Goal: Task Accomplishment & Management: Manage account settings

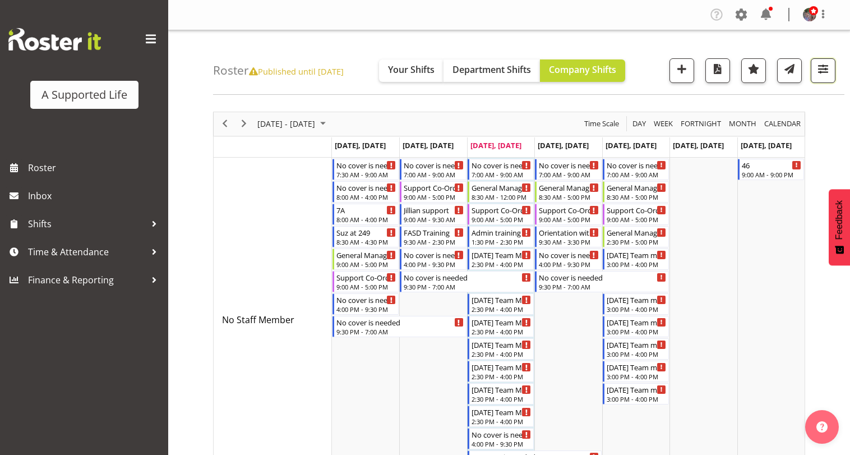
click at [822, 82] on button "button" at bounding box center [823, 70] width 25 height 25
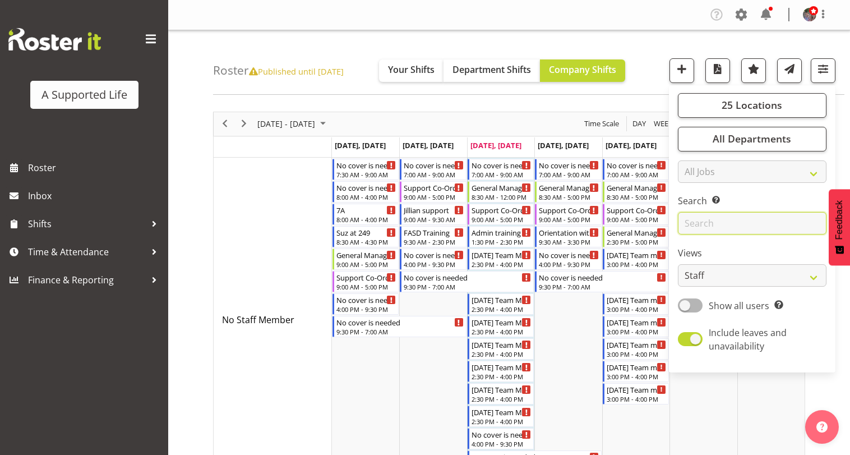
click at [759, 218] on input "text" at bounding box center [752, 223] width 149 height 22
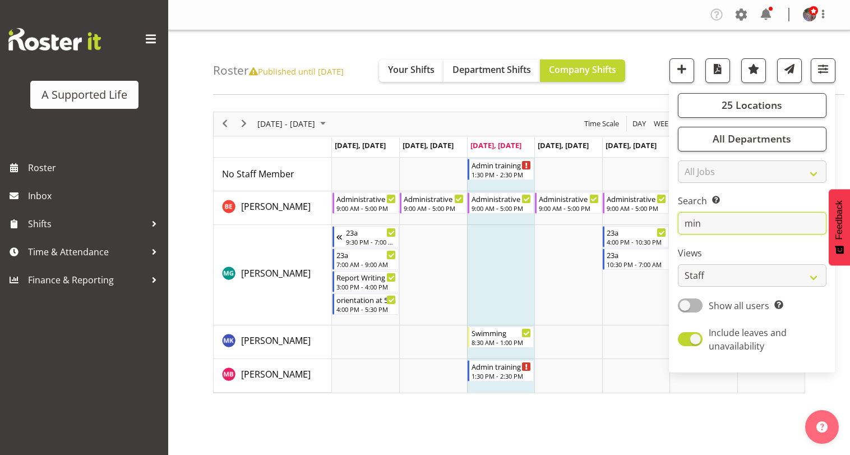
type input "min"
click at [427, 433] on div "October 06 - 12, 2025 Today Day Week Fortnight Month calendar Month Agenda Time…" at bounding box center [531, 327] width 637 height 449
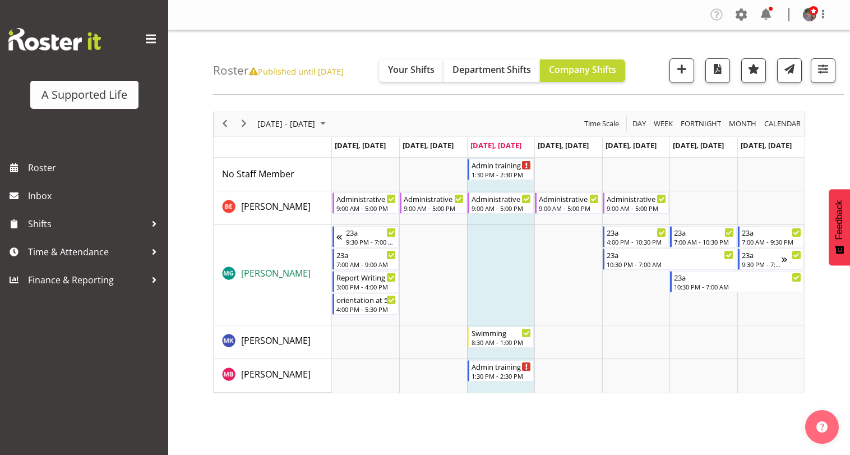
click at [267, 274] on span "[PERSON_NAME]" at bounding box center [276, 273] width 70 height 12
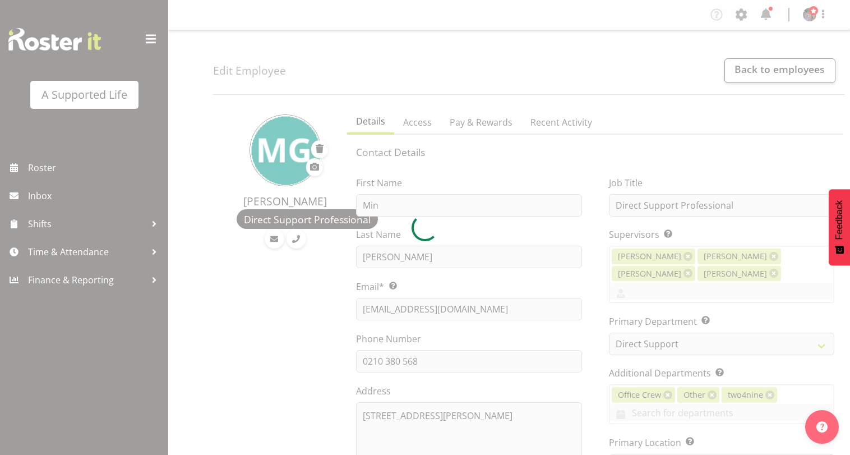
select select "TimelineWeek"
select select "959"
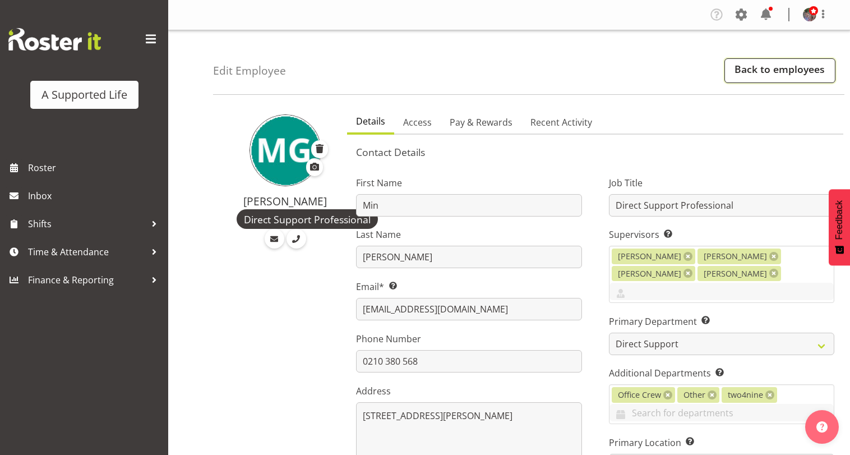
click at [773, 67] on link "Back to employees" at bounding box center [780, 70] width 111 height 25
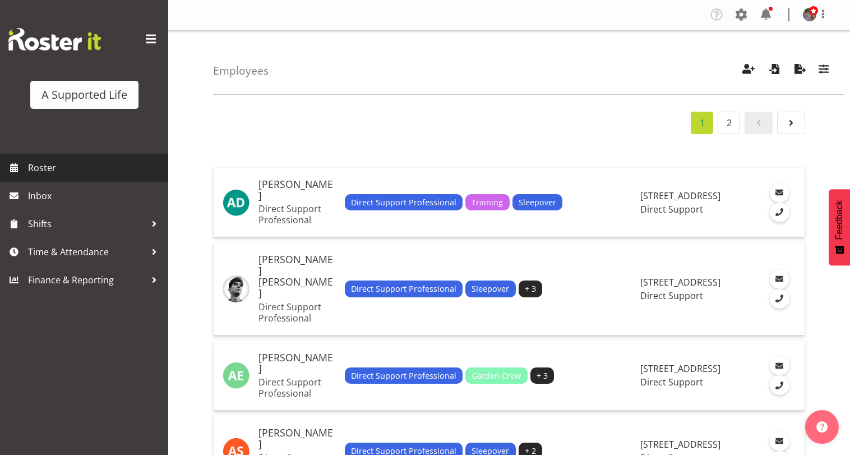
click at [77, 170] on span "Roster" at bounding box center [95, 167] width 135 height 17
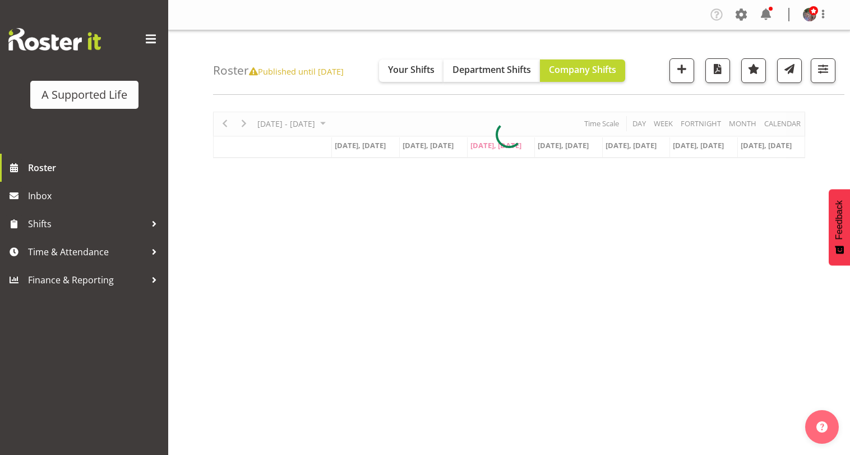
scroll to position [97, 0]
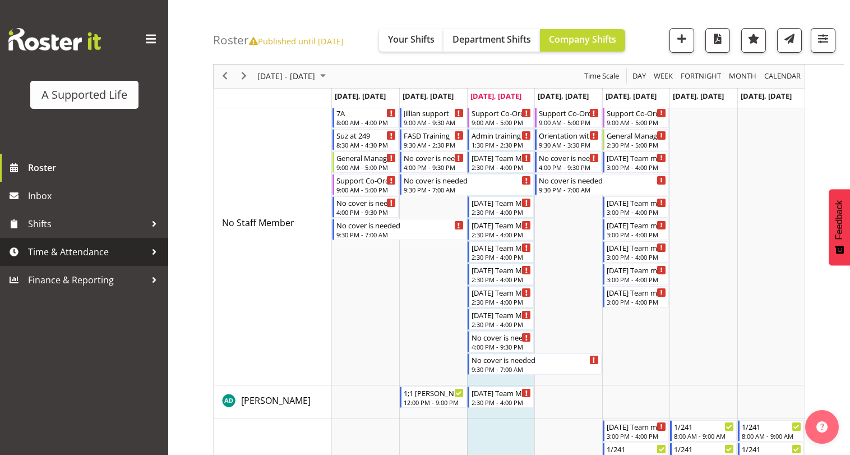
click at [147, 254] on div at bounding box center [154, 251] width 17 height 17
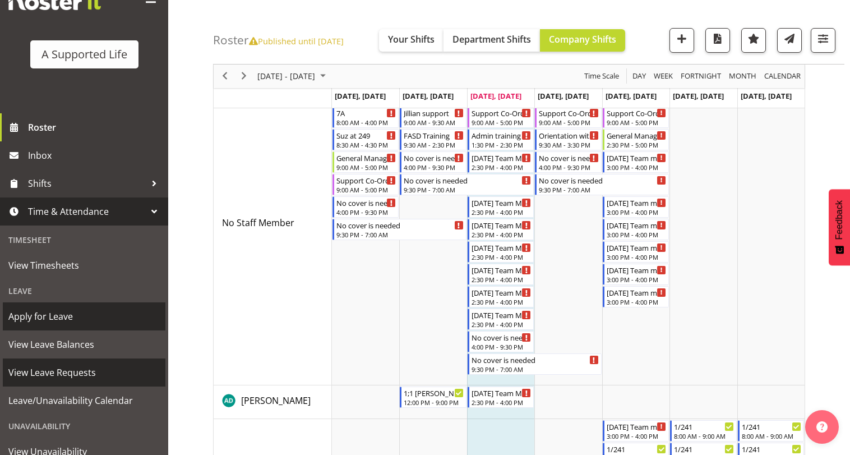
scroll to position [56, 0]
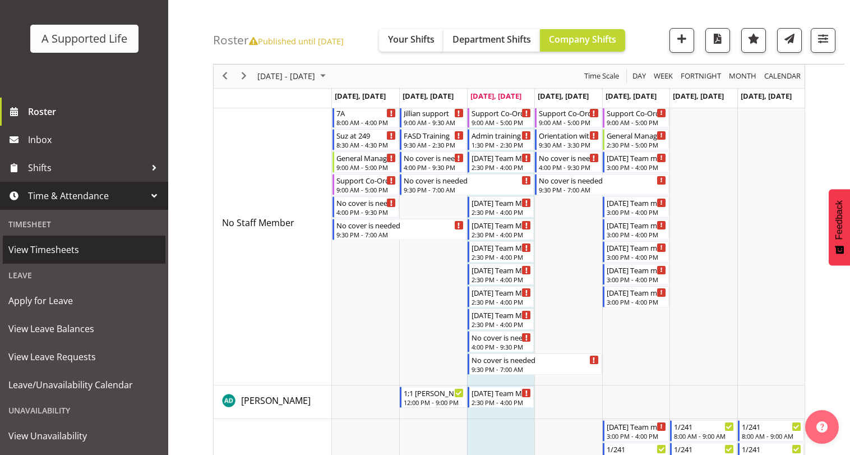
click at [97, 242] on span "View Timesheets" at bounding box center [83, 249] width 151 height 17
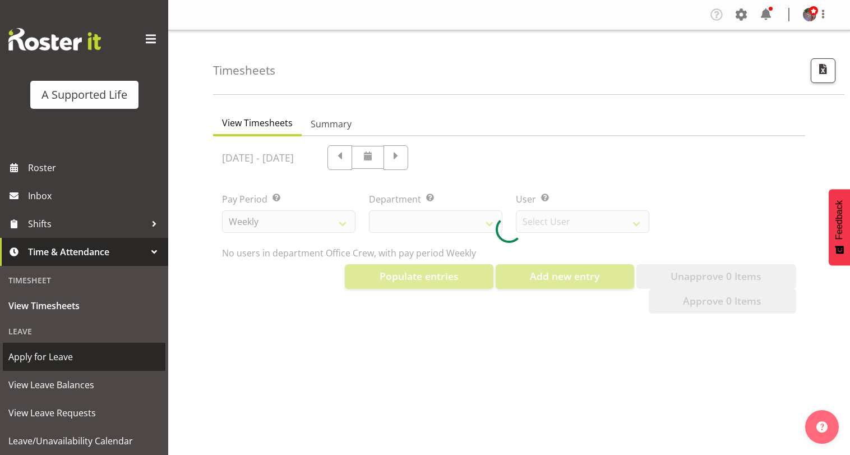
click at [90, 363] on span "Apply for Leave" at bounding box center [83, 356] width 151 height 17
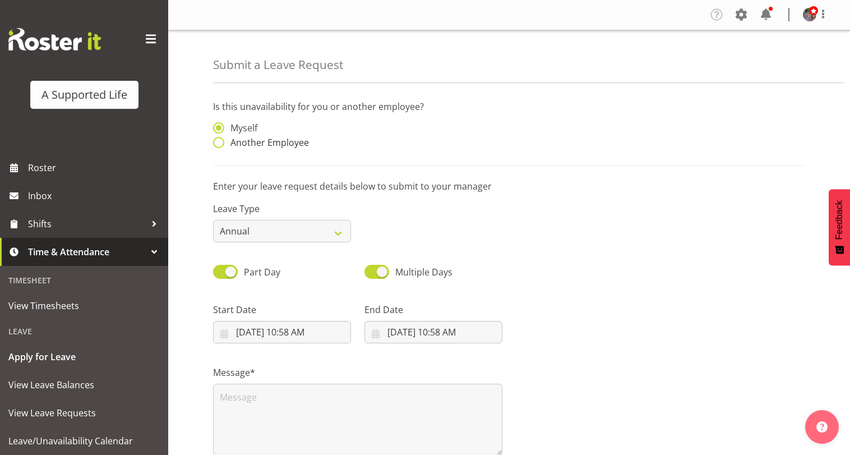
click at [276, 141] on span "Another Employee" at bounding box center [266, 142] width 85 height 11
click at [220, 141] on input "Another Employee" at bounding box center [216, 142] width 7 height 7
radio input "true"
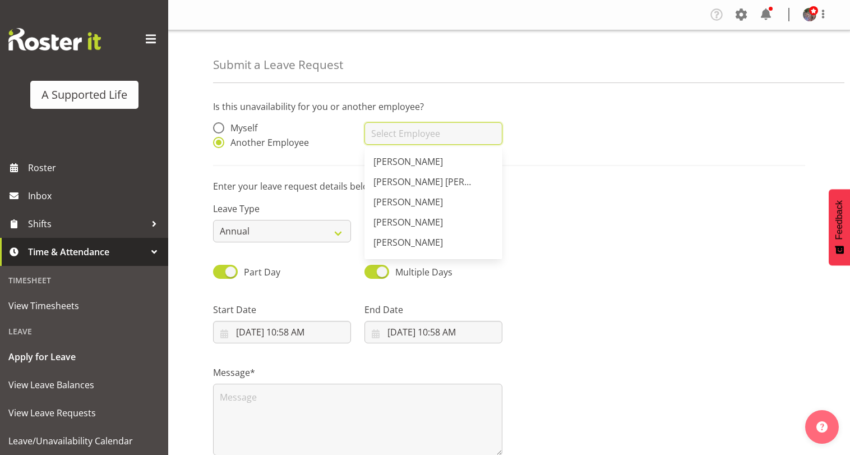
click at [441, 144] on input "text" at bounding box center [434, 133] width 138 height 22
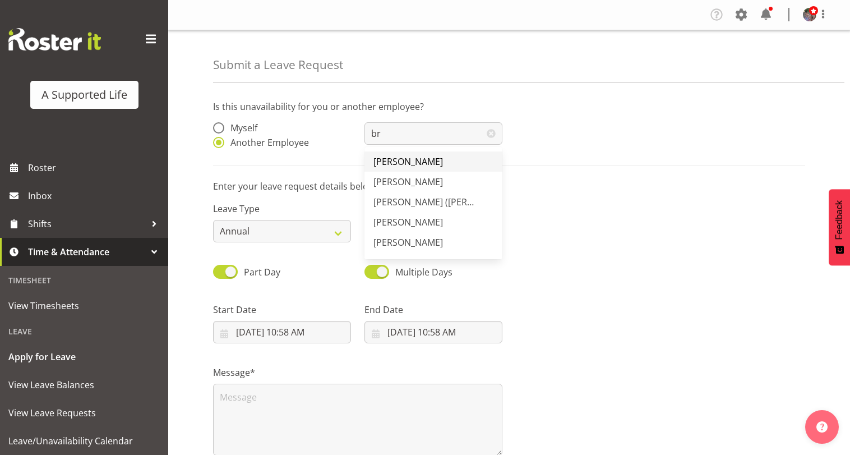
click at [431, 156] on span "[PERSON_NAME]" at bounding box center [408, 161] width 70 height 12
type input "[PERSON_NAME]"
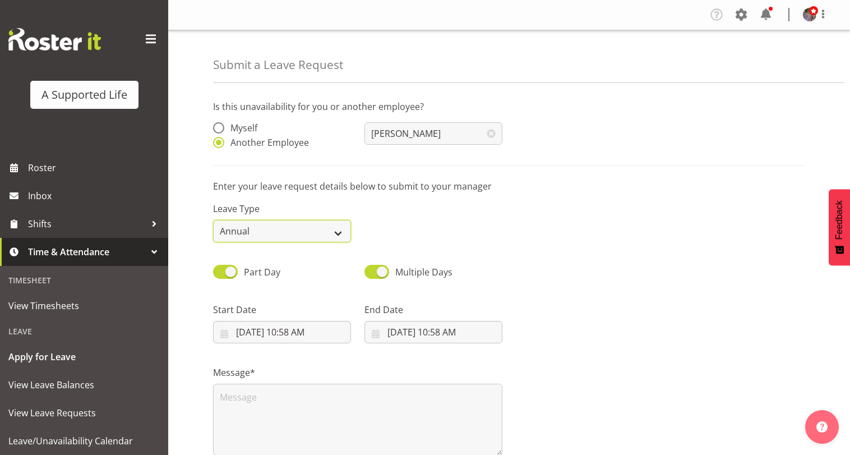
click at [300, 227] on select "Annual Sick Bereavement Domestic Violence Parental Jury Service Day In [GEOGRAP…" at bounding box center [282, 231] width 138 height 22
select select "Sick"
click at [213, 220] on select "Annual Sick Bereavement Domestic Violence Parental Jury Service Day In [GEOGRAP…" at bounding box center [282, 231] width 138 height 22
click at [298, 329] on input "[DATE] 10:58 AM" at bounding box center [282, 332] width 138 height 22
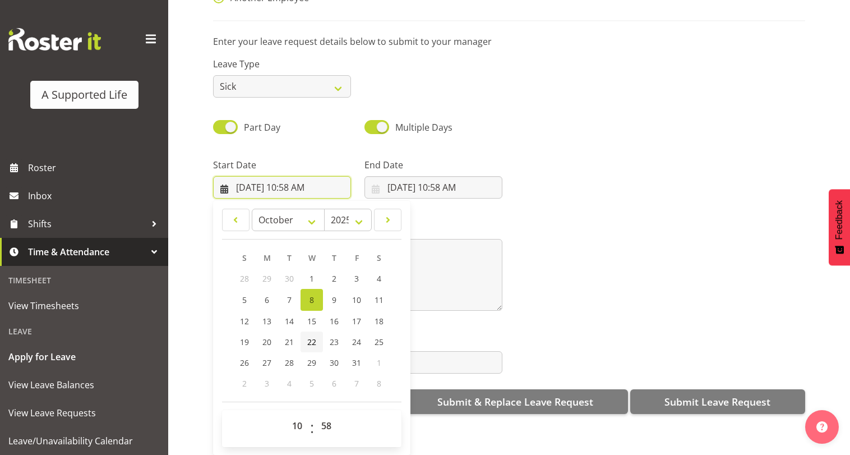
scroll to position [121, 0]
click at [291, 414] on select "00 01 02 03 04 05 06 07 08 09 10 11 12 13 14 15 16 17 18 19 20 21 22 23" at bounding box center [298, 425] width 25 height 22
select select "14"
click at [286, 414] on select "00 01 02 03 04 05 06 07 08 09 10 11 12 13 14 15 16 17 18 19 20 21 22 23" at bounding box center [298, 425] width 25 height 22
type input "10/8/2025, 2:58 PM"
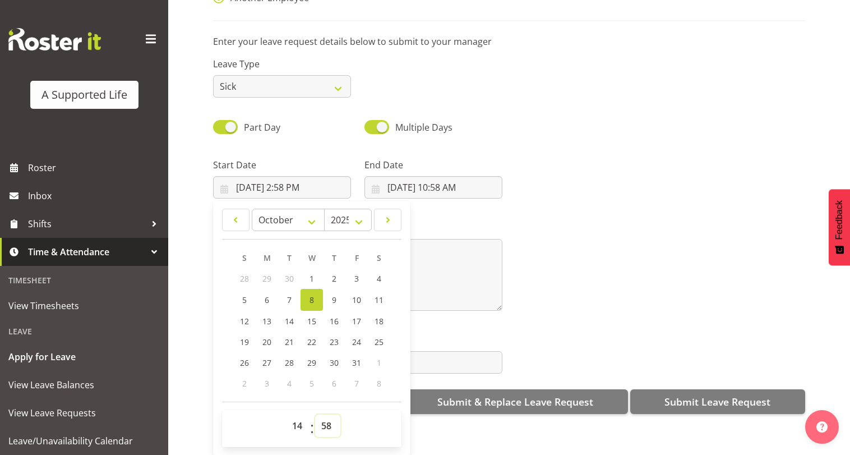
click at [328, 419] on select "00 01 02 03 04 05 06 07 08 09 10 11 12 13 14 15 16 17 18 19 20 21 22 23 24 25 2…" at bounding box center [327, 425] width 25 height 22
select select "30"
click at [315, 414] on select "00 01 02 03 04 05 06 07 08 09 10 11 12 13 14 15 16 17 18 19 20 21 22 23 24 25 2…" at bounding box center [327, 425] width 25 height 22
type input "10/8/2025, 2:30 PM"
click at [459, 181] on input "10/8/2025, 10:58 AM" at bounding box center [434, 187] width 138 height 22
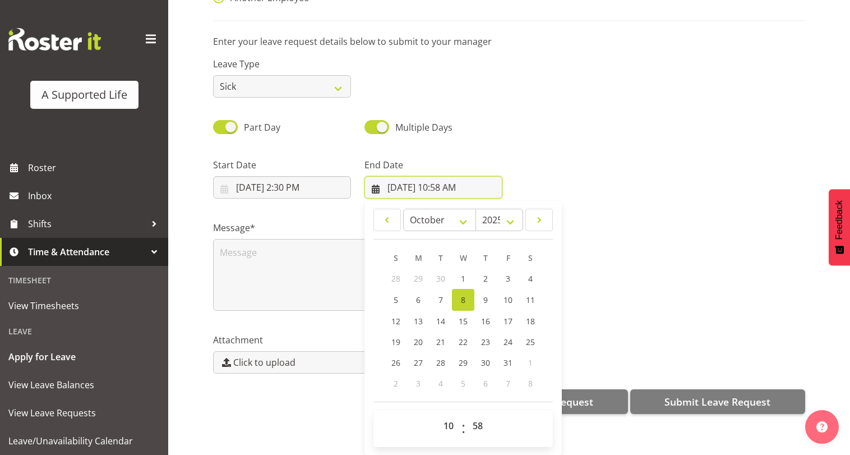
click at [399, 176] on input "10/8/2025, 10:58 AM" at bounding box center [434, 187] width 138 height 22
click at [395, 177] on input "10/8/2025, 10:58 AM" at bounding box center [434, 187] width 138 height 22
click at [484, 294] on span "9" at bounding box center [485, 299] width 4 height 11
type input "10/9/2025, 10:58 AM"
click at [442, 422] on select "00 01 02 03 04 05 06 07 08 09 10 11 12 13 14 15 16 17 18 19 20 21 22 23" at bounding box center [449, 425] width 25 height 22
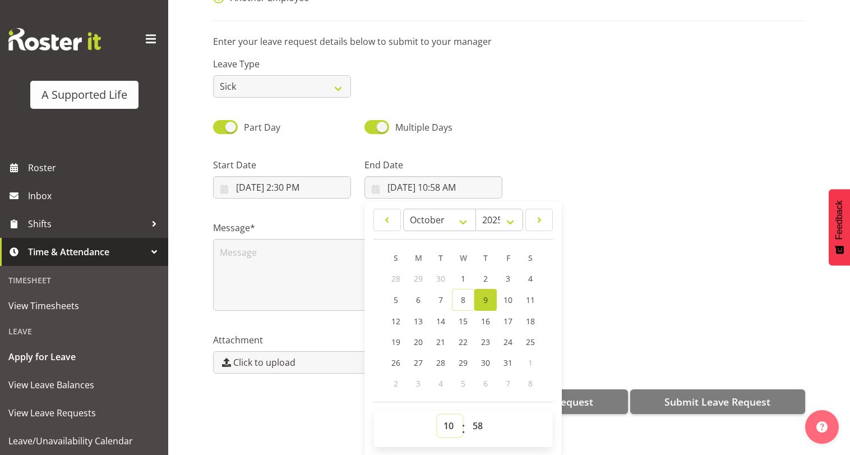
select select "9"
click at [437, 414] on select "00 01 02 03 04 05 06 07 08 09 10 11 12 13 14 15 16 17 18 19 20 21 22 23" at bounding box center [449, 425] width 25 height 22
type input "10/9/2025, 9:58 AM"
click at [476, 414] on select "00 01 02 03 04 05 06 07 08 09 10 11 12 13 14 15 16 17 18 19 20 21 22 23 24 25 2…" at bounding box center [479, 425] width 25 height 22
select select "0"
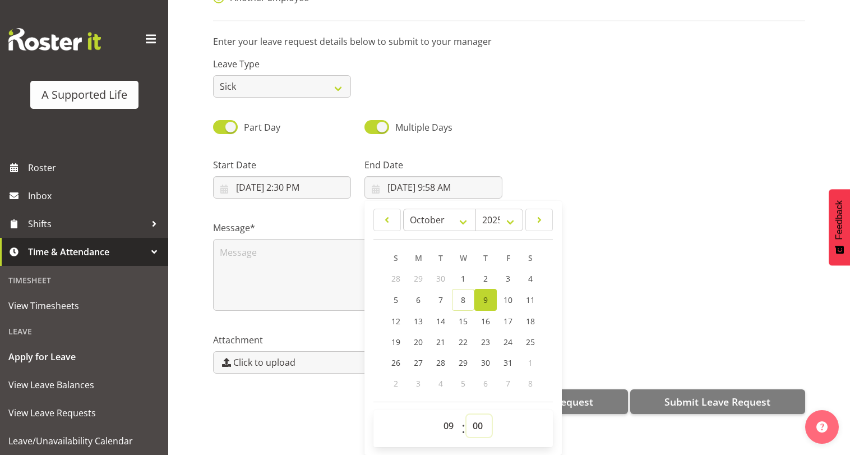
click at [467, 414] on select "00 01 02 03 04 05 06 07 08 09 10 11 12 13 14 15 16 17 18 19 20 21 22 23 24 25 2…" at bounding box center [479, 425] width 25 height 22
click at [539, 107] on div "Part Day Multiple Days" at bounding box center [509, 123] width 606 height 38
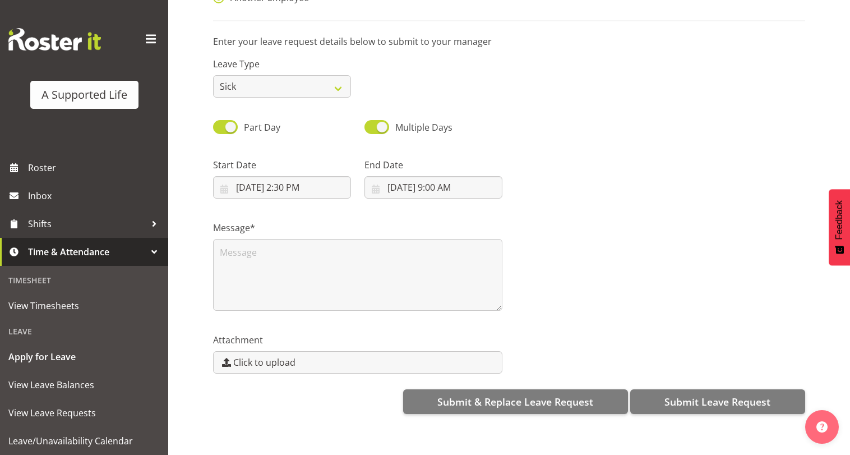
scroll to position [0, 0]
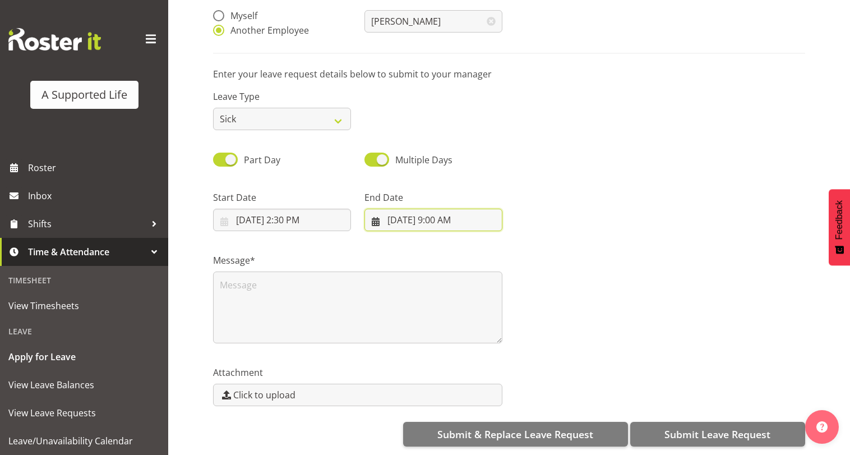
click at [403, 218] on input "10/9/2025, 9:00 AM" at bounding box center [434, 220] width 138 height 22
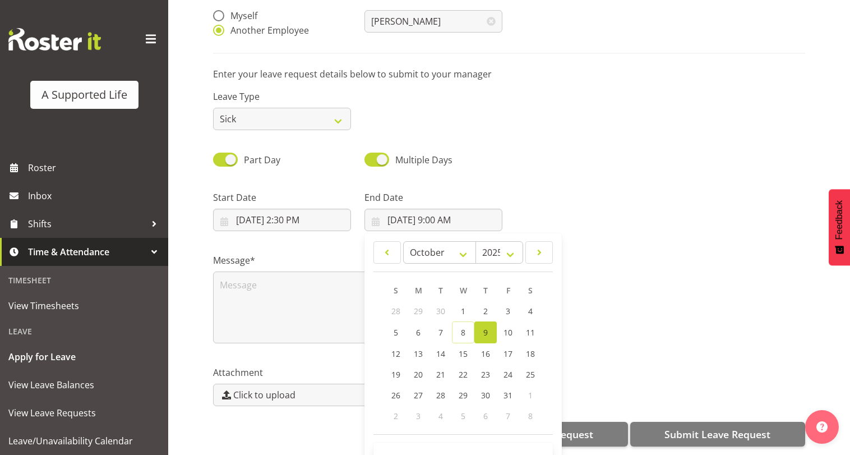
click at [488, 329] on link "9" at bounding box center [485, 332] width 22 height 22
type input "10/9/2025, 12:00 AM"
click at [316, 298] on textarea at bounding box center [357, 307] width 289 height 72
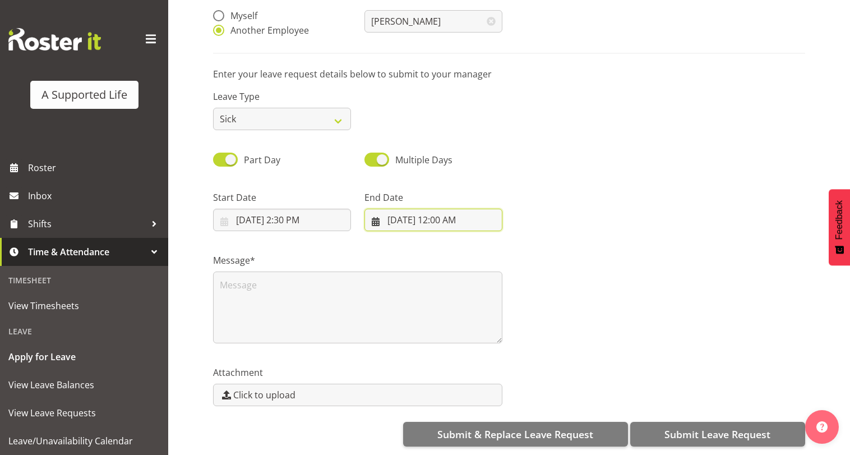
click at [442, 210] on input "10/9/2025, 12:00 AM" at bounding box center [434, 220] width 138 height 22
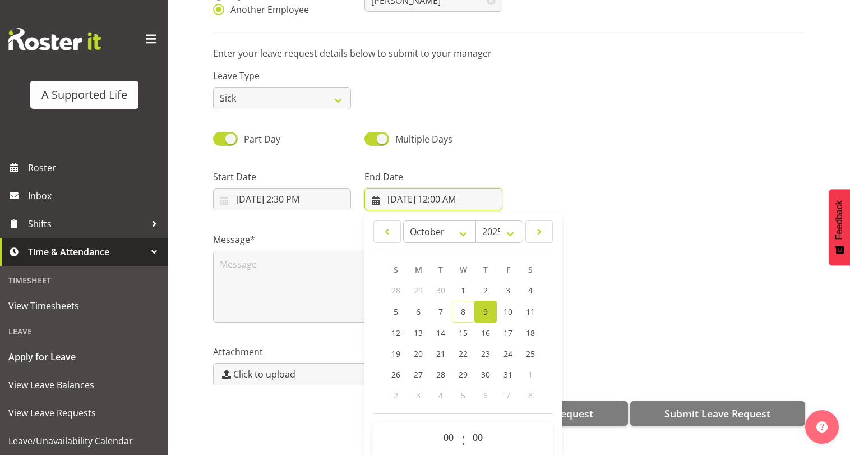
scroll to position [33, 0]
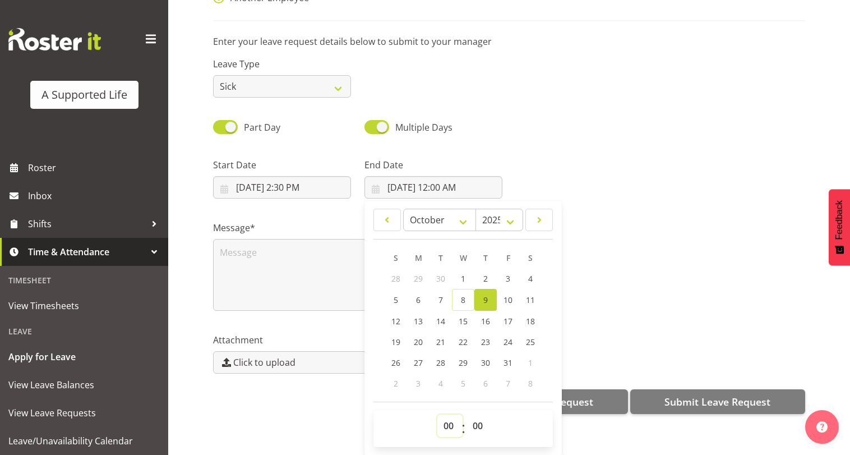
click at [455, 414] on select "00 01 02 03 04 05 06 07 08 09 10 11 12 13 14 15 16 17 18 19 20 21 22 23" at bounding box center [449, 425] width 25 height 22
select select "9"
click at [437, 414] on select "00 01 02 03 04 05 06 07 08 09 10 11 12 13 14 15 16 17 18 19 20 21 22 23" at bounding box center [449, 425] width 25 height 22
type input "10/9/2025, 9:00 AM"
click at [581, 244] on div "Message*" at bounding box center [509, 261] width 606 height 112
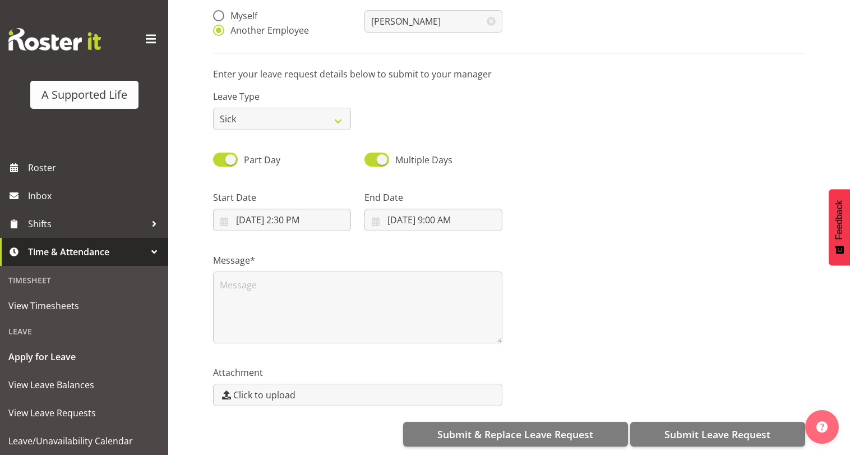
scroll to position [0, 0]
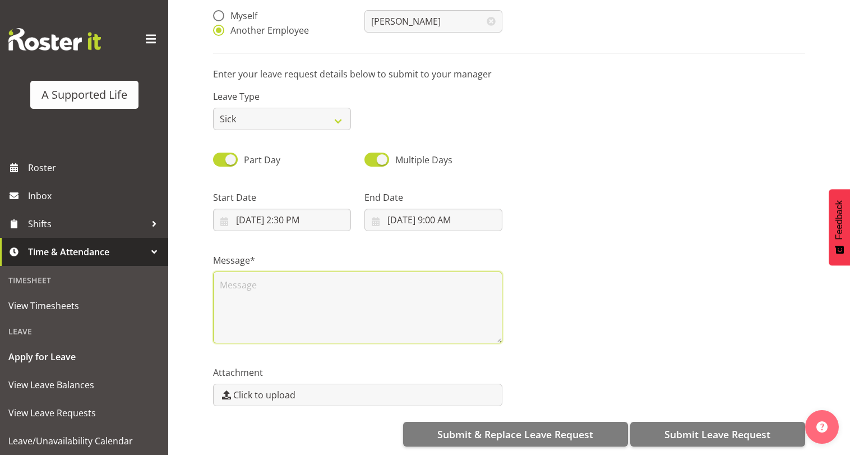
click at [389, 308] on textarea at bounding box center [357, 307] width 289 height 72
type textarea "Sick"
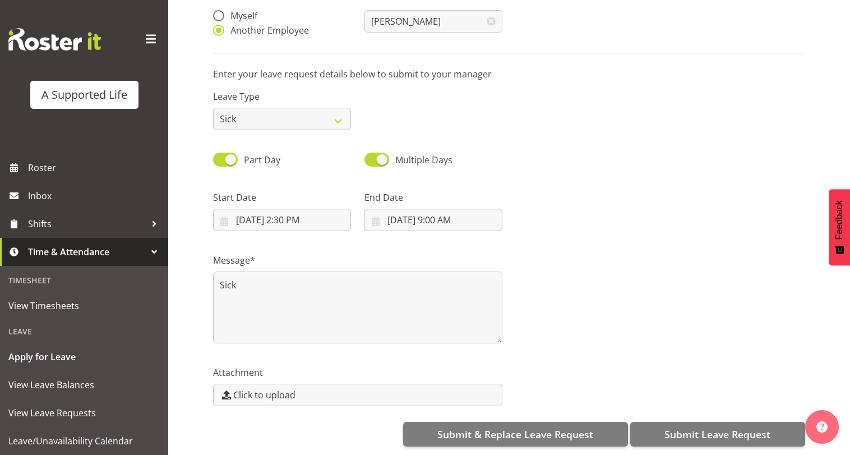
click at [527, 303] on div "Message* Sick" at bounding box center [509, 294] width 606 height 112
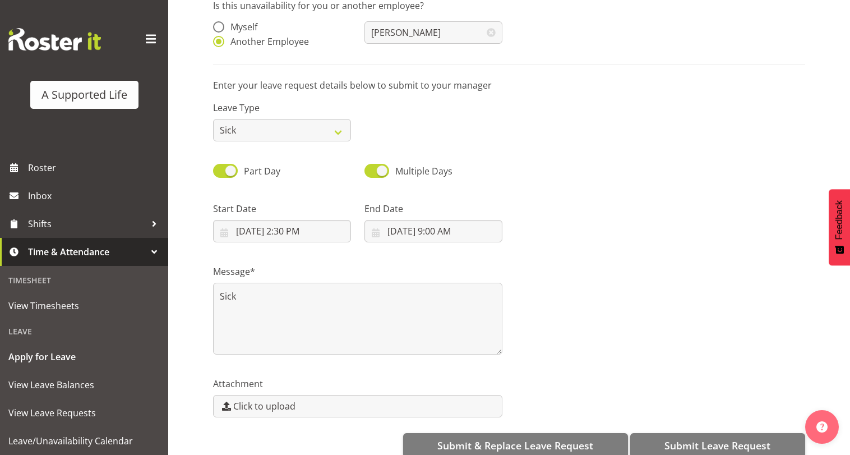
scroll to position [121, 0]
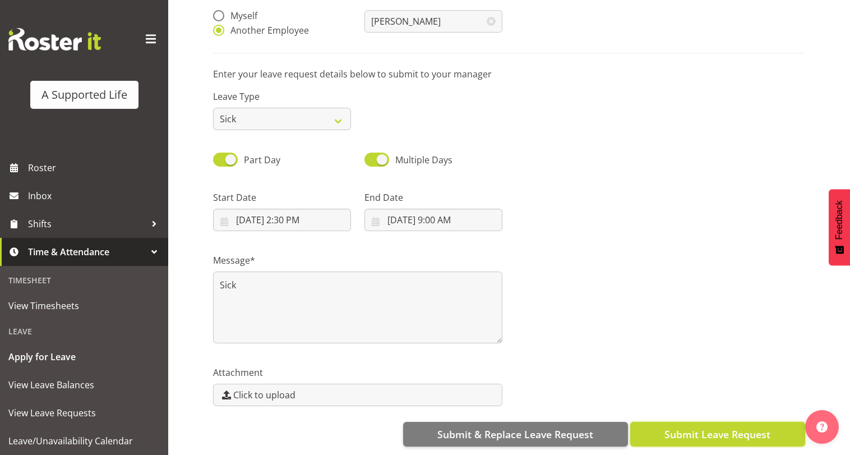
click at [701, 430] on span "Submit Leave Request" at bounding box center [718, 434] width 106 height 15
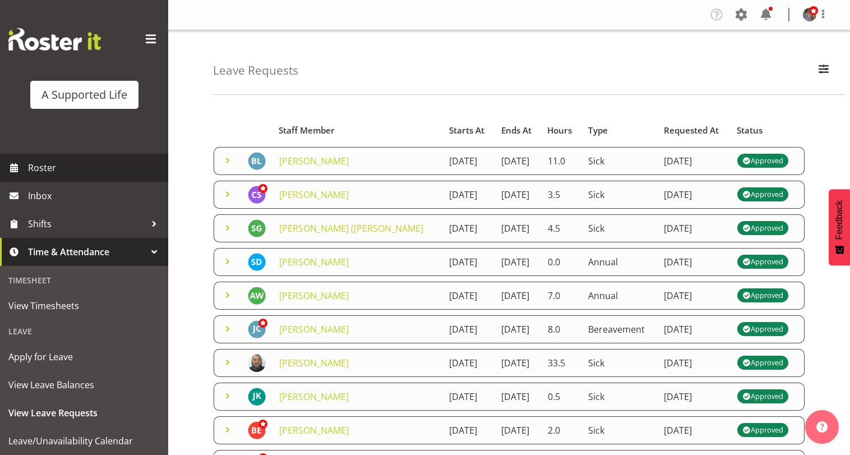
click at [74, 167] on span "Roster" at bounding box center [95, 167] width 135 height 17
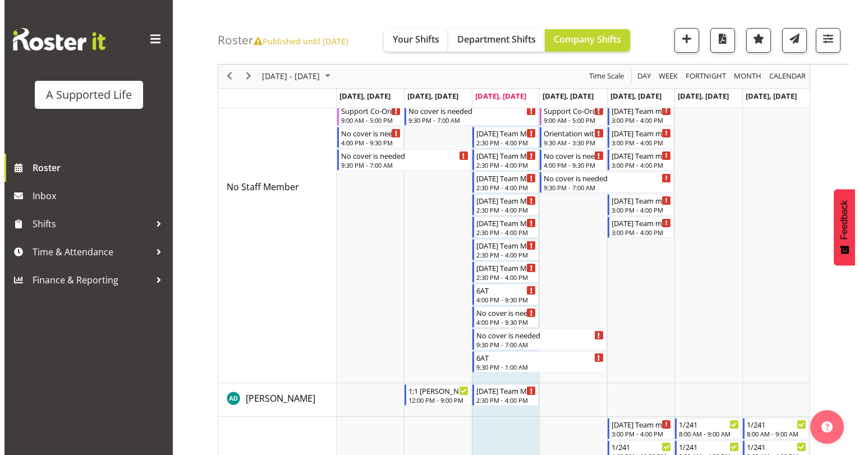
scroll to position [168, 0]
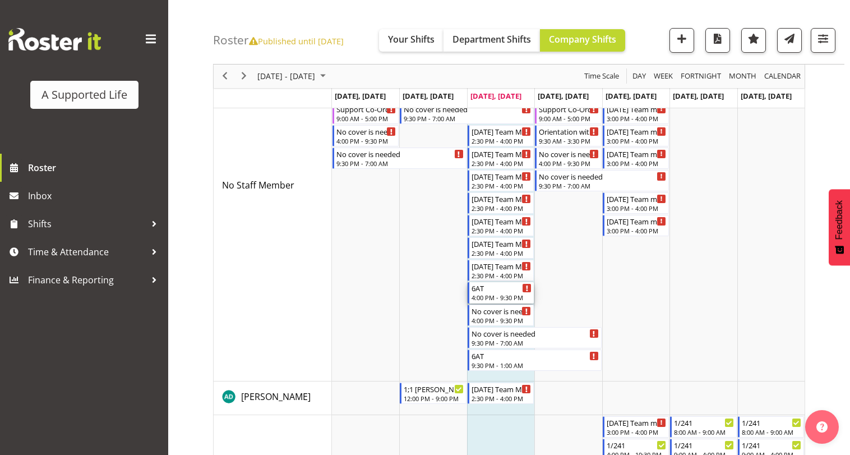
click at [501, 301] on div "4:00 PM - 9:30 PM" at bounding box center [502, 297] width 60 height 9
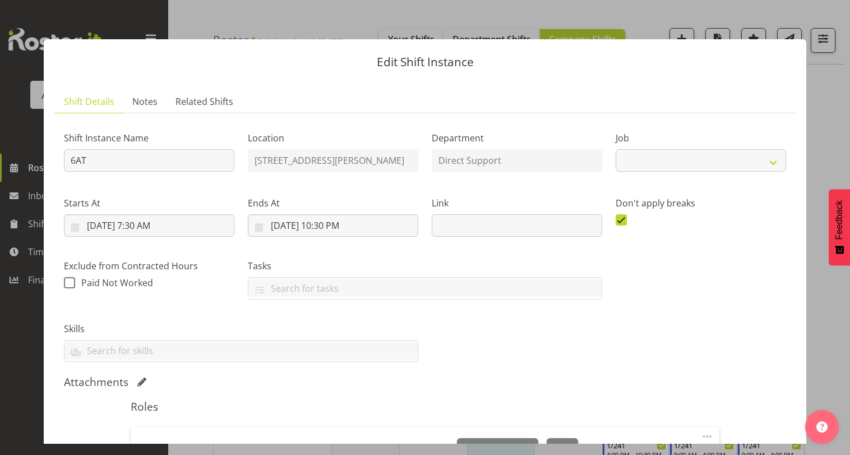
select select "4112"
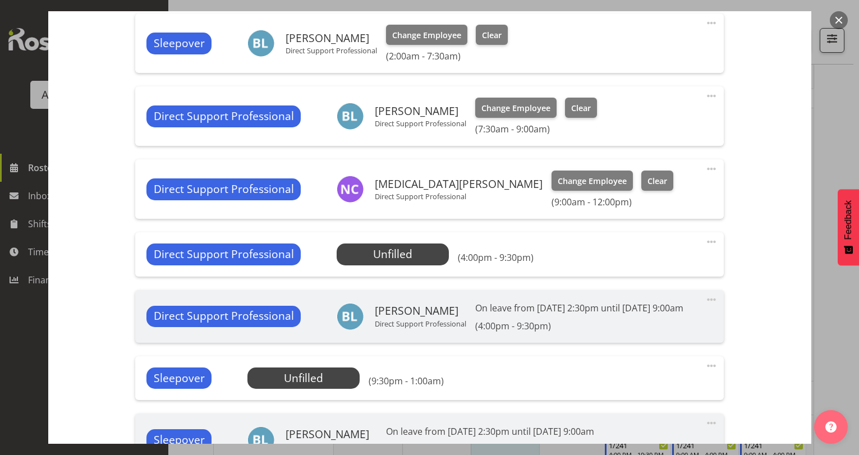
scroll to position [505, 0]
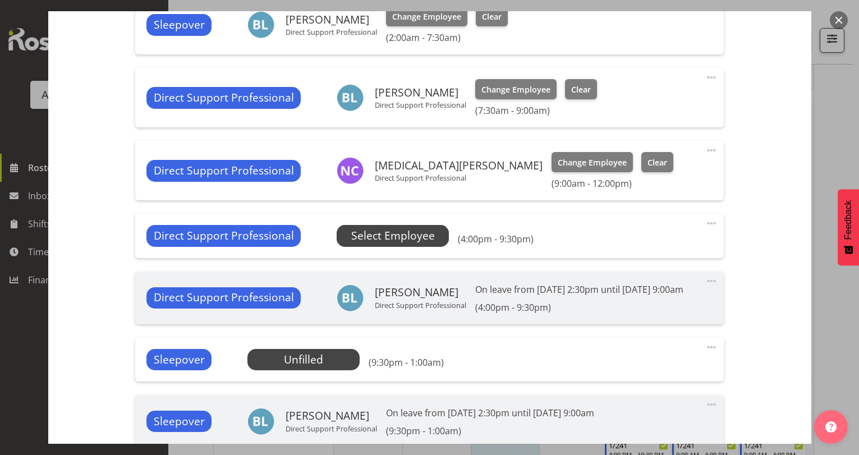
click at [421, 241] on span "Select Employee" at bounding box center [393, 236] width 84 height 16
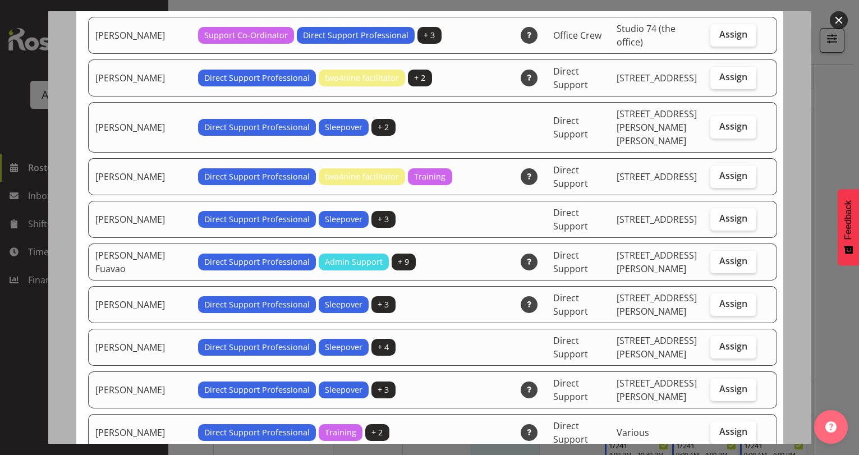
scroll to position [1065, 0]
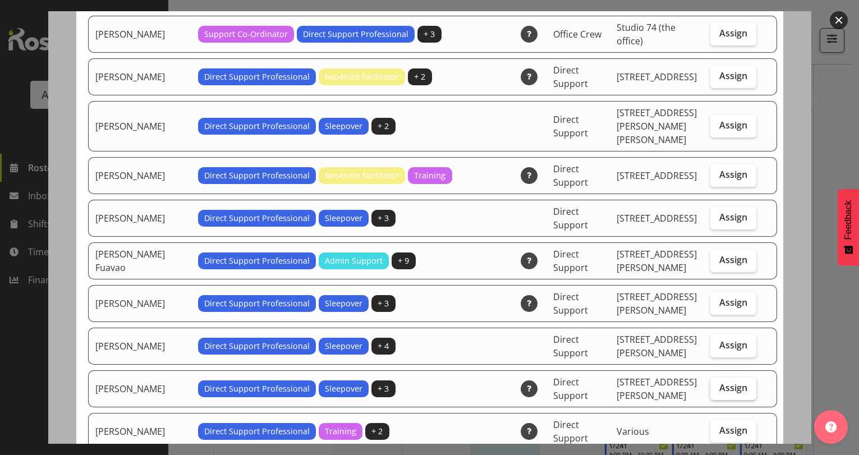
click at [719, 382] on span "Assign" at bounding box center [733, 387] width 28 height 11
click at [715, 384] on input "Assign" at bounding box center [713, 387] width 7 height 7
checkbox input "true"
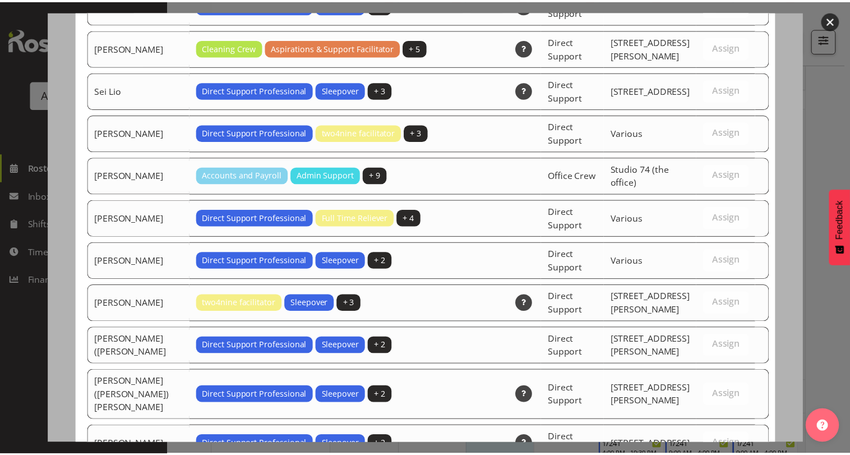
scroll to position [3475, 0]
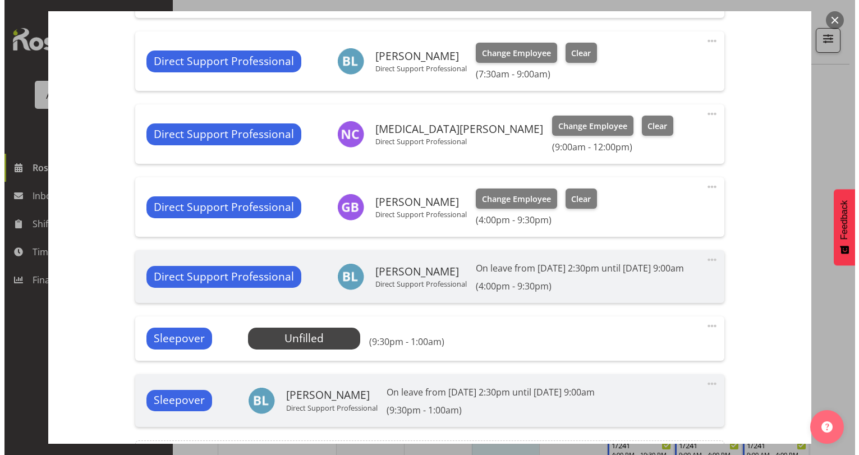
scroll to position [561, 0]
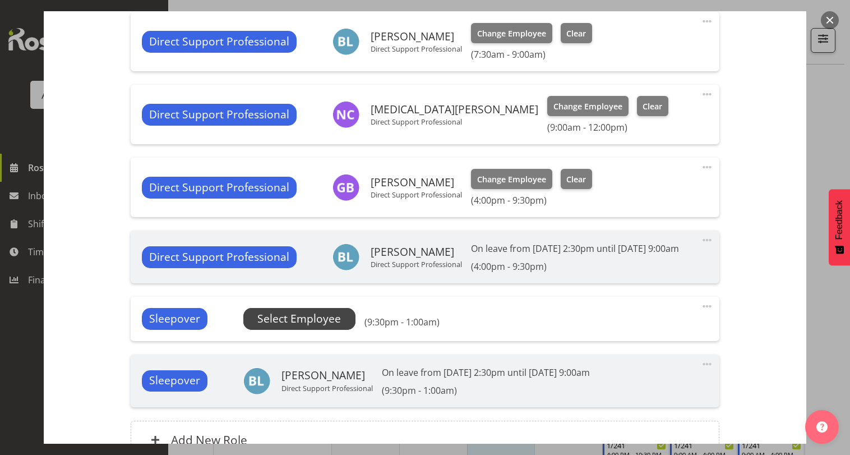
click at [330, 322] on span "Select Employee" at bounding box center [299, 319] width 84 height 16
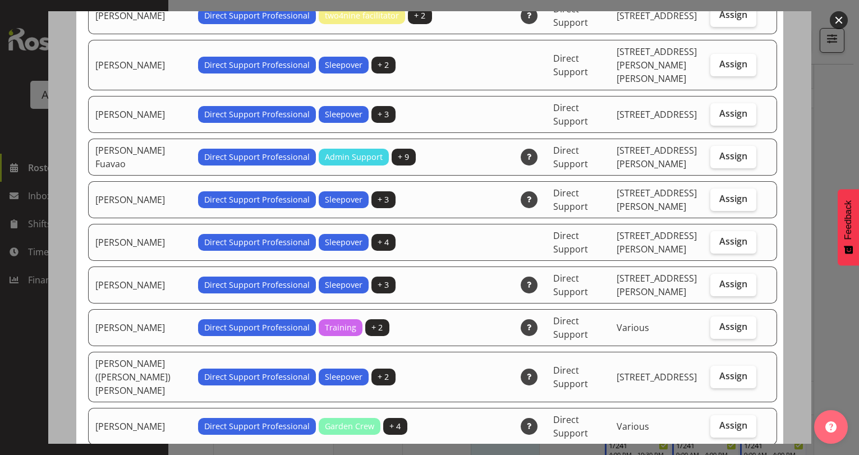
scroll to position [1135, 0]
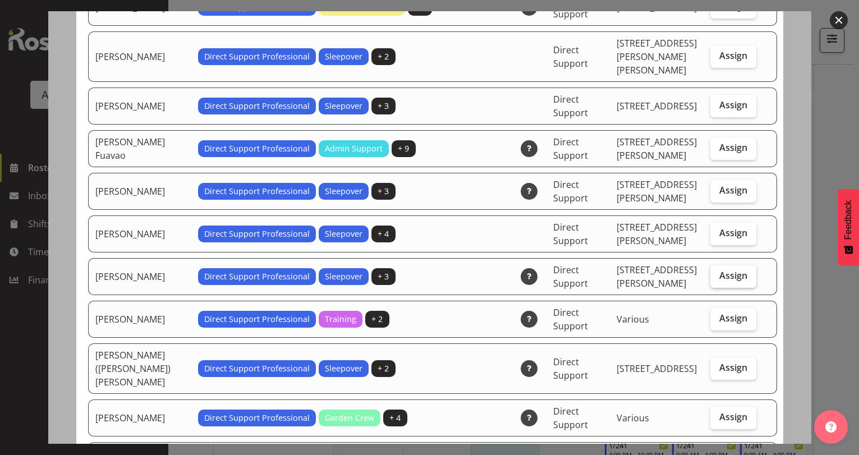
drag, startPoint x: 738, startPoint y: 239, endPoint x: 737, endPoint y: 227, distance: 11.8
click at [737, 265] on label "Assign" at bounding box center [733, 276] width 46 height 22
click at [717, 272] on input "Assign" at bounding box center [713, 275] width 7 height 7
checkbox input "true"
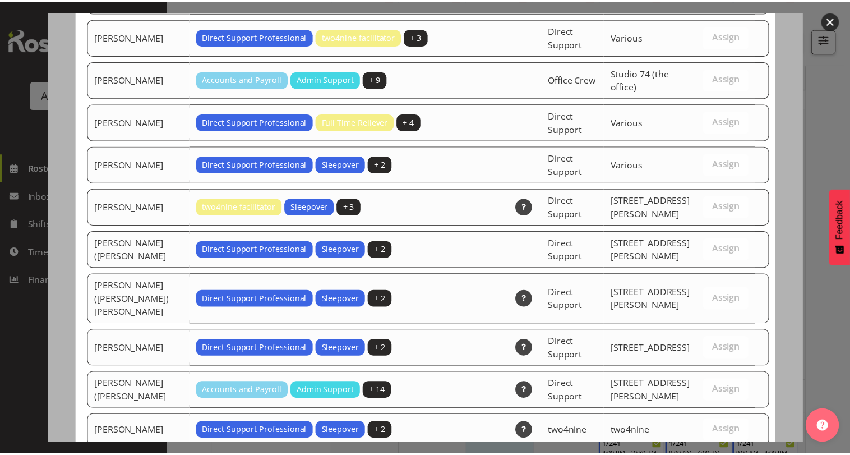
scroll to position [3475, 0]
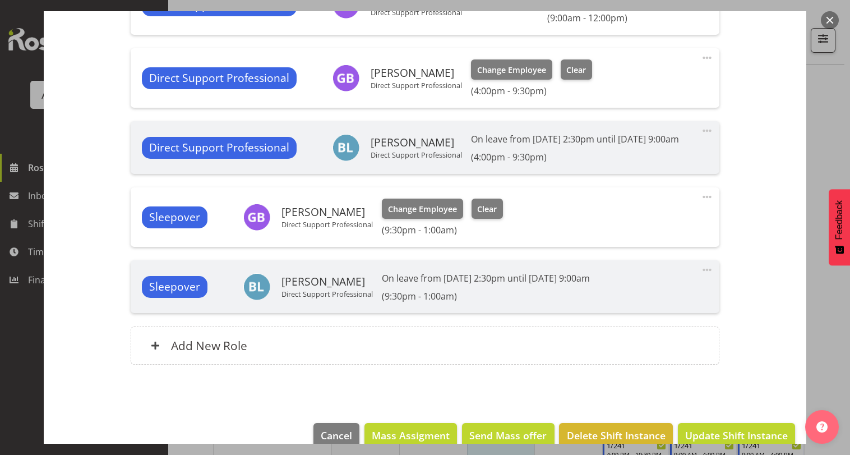
scroll to position [691, 0]
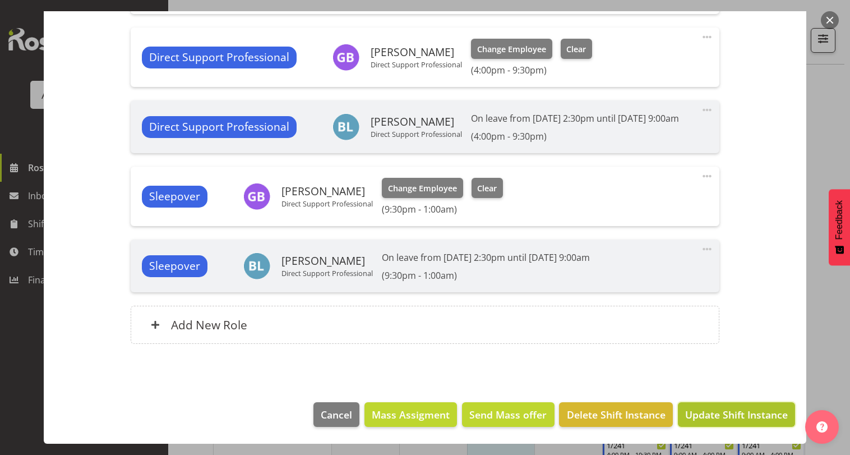
click at [708, 412] on span "Update Shift Instance" at bounding box center [736, 414] width 103 height 15
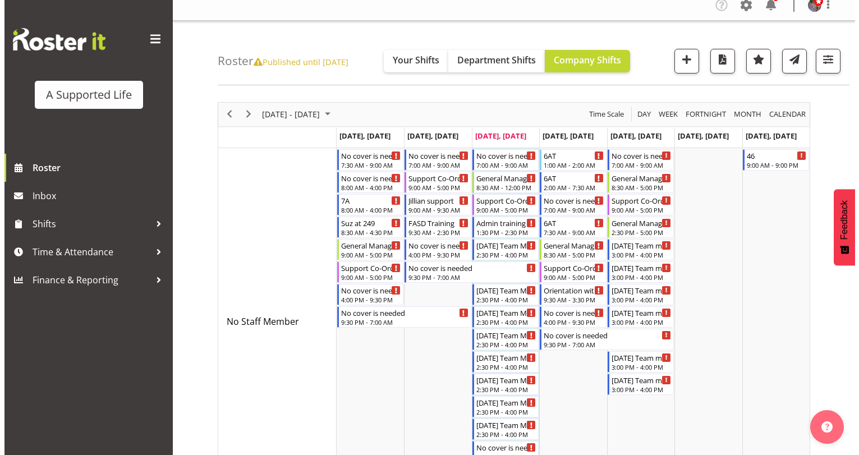
scroll to position [0, 0]
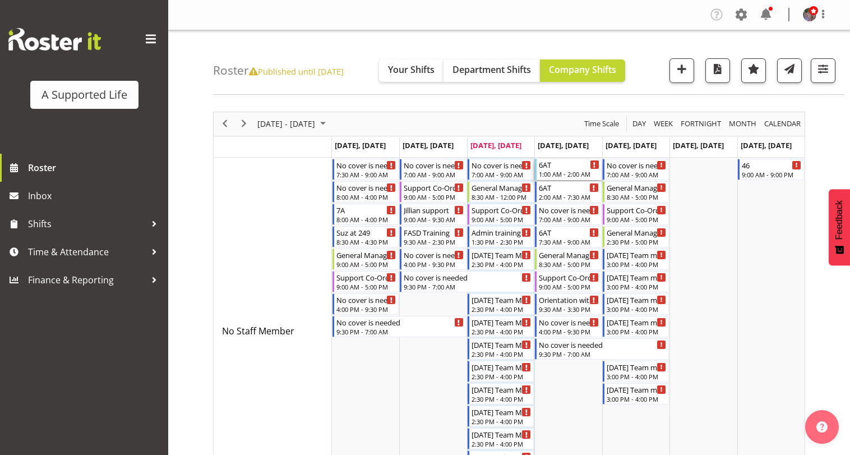
click at [560, 172] on div "1:00 AM - 2:00 AM" at bounding box center [569, 173] width 60 height 9
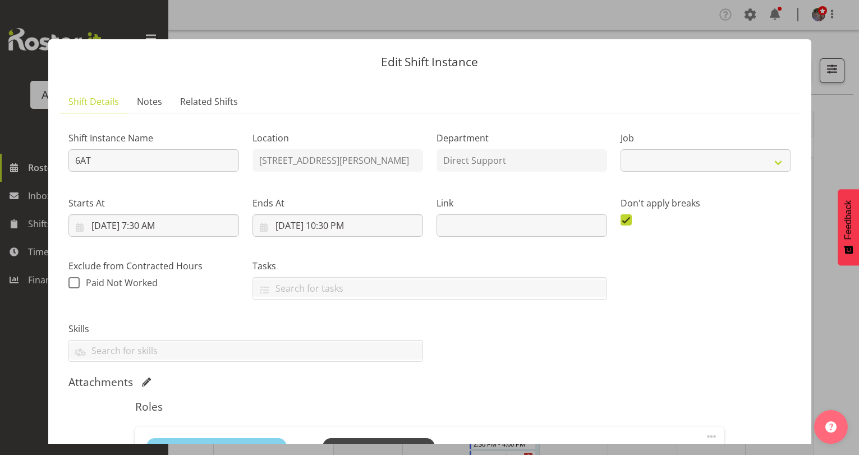
select select "4112"
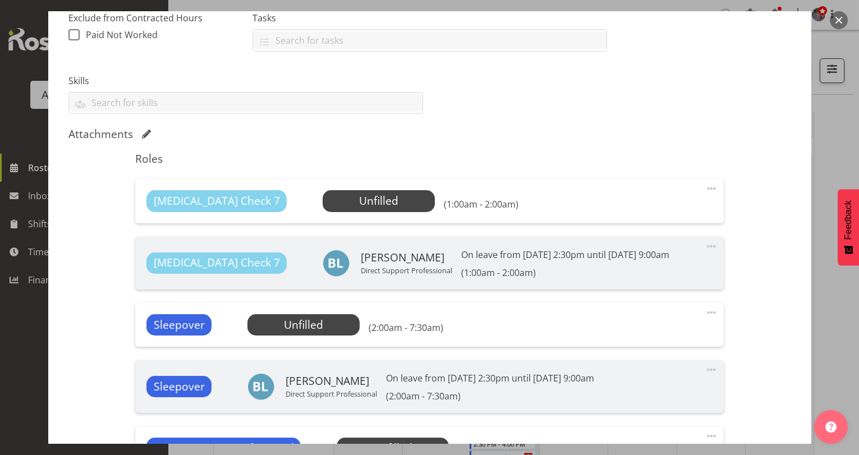
scroll to position [280, 0]
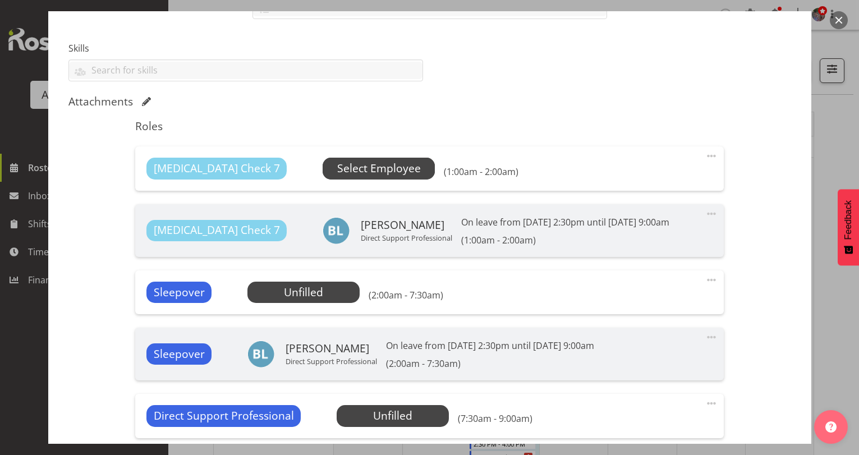
click at [354, 164] on span "Select Employee" at bounding box center [379, 168] width 84 height 16
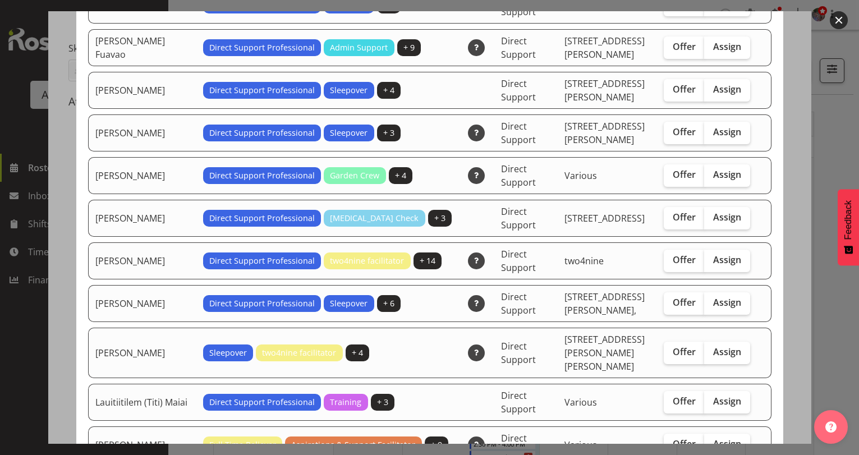
scroll to position [393, 0]
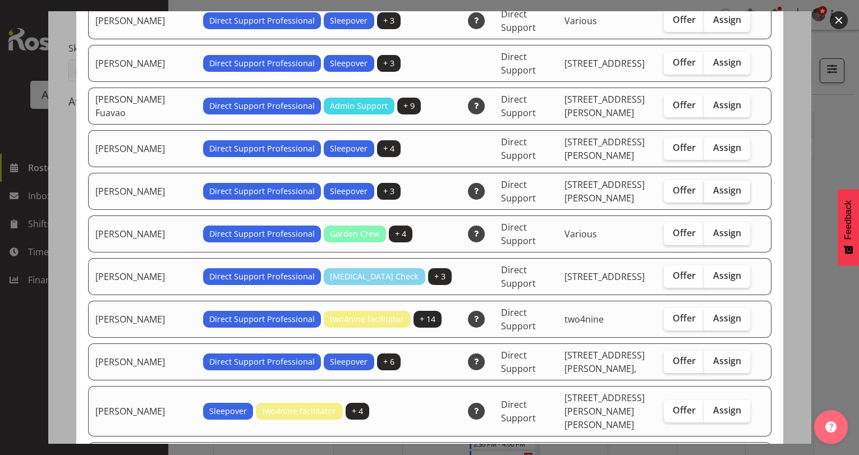
click at [725, 184] on span "Assign" at bounding box center [727, 189] width 28 height 11
click at [711, 187] on input "Assign" at bounding box center [707, 190] width 7 height 7
checkbox input "true"
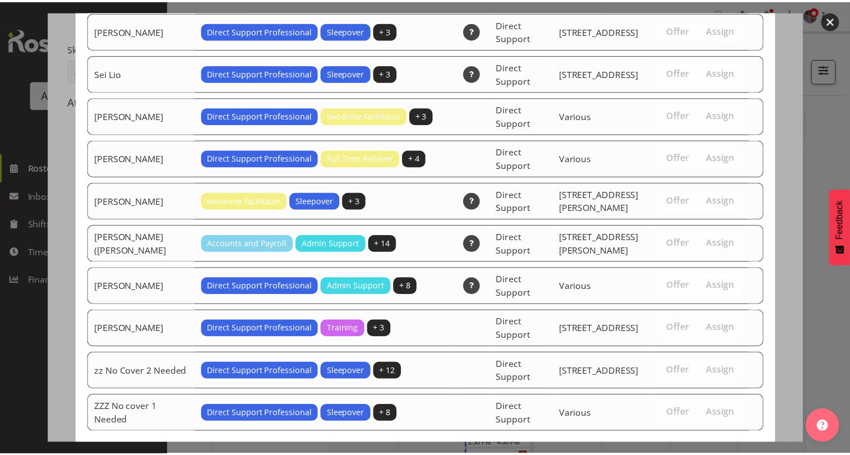
scroll to position [1148, 0]
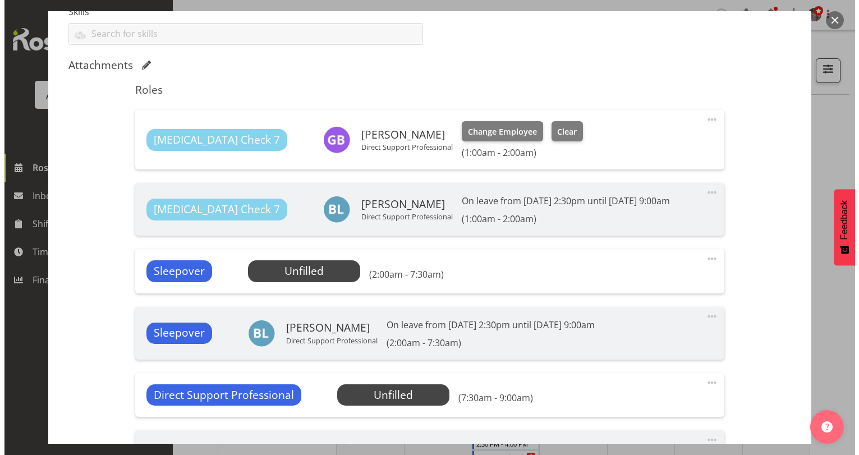
scroll to position [393, 0]
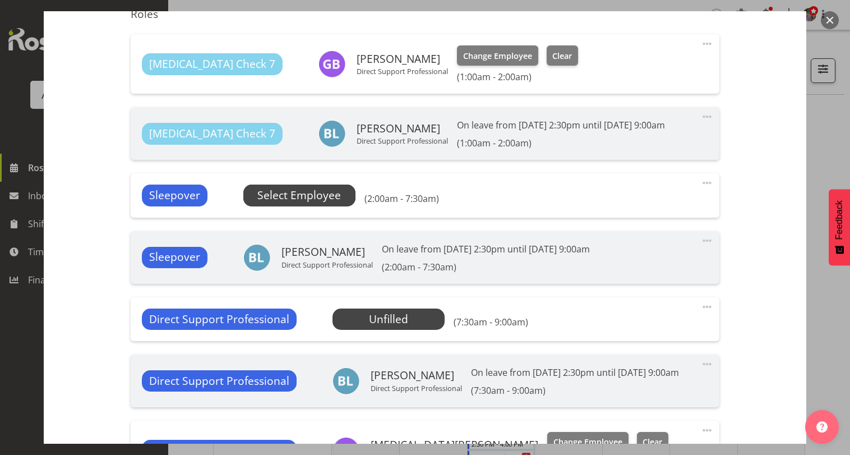
click at [322, 198] on span "Select Employee" at bounding box center [299, 195] width 84 height 16
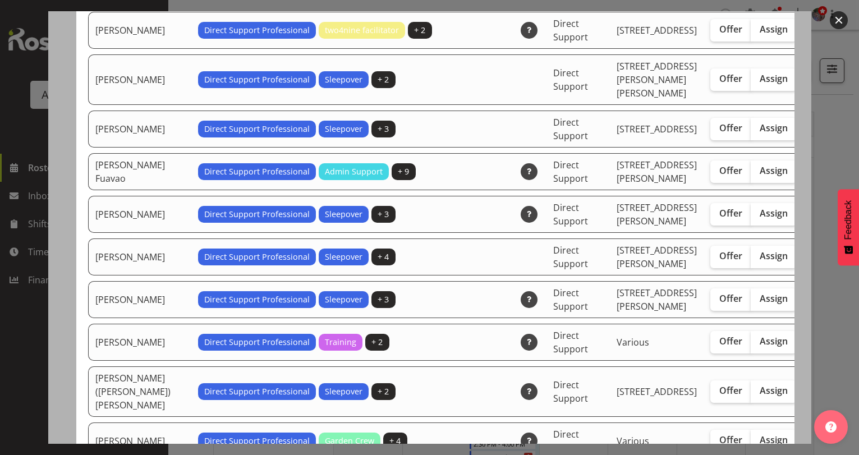
scroll to position [1122, 0]
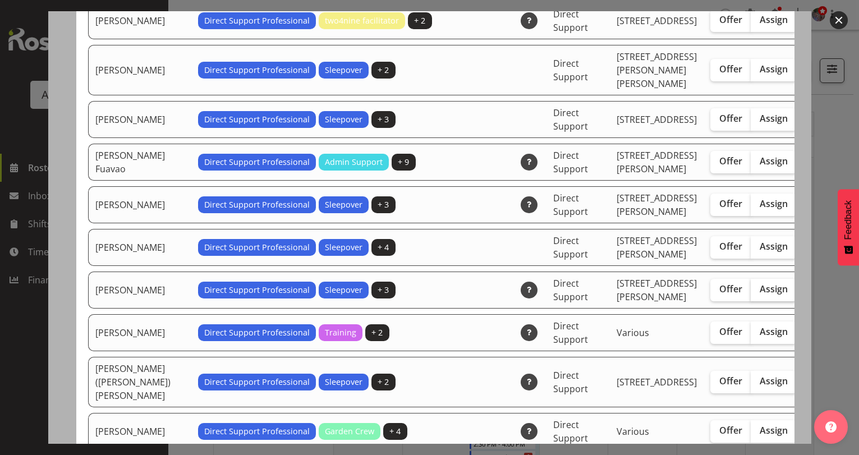
click at [759, 294] on span "Assign" at bounding box center [773, 288] width 28 height 11
click at [750, 293] on input "Assign" at bounding box center [753, 288] width 7 height 7
checkbox input "true"
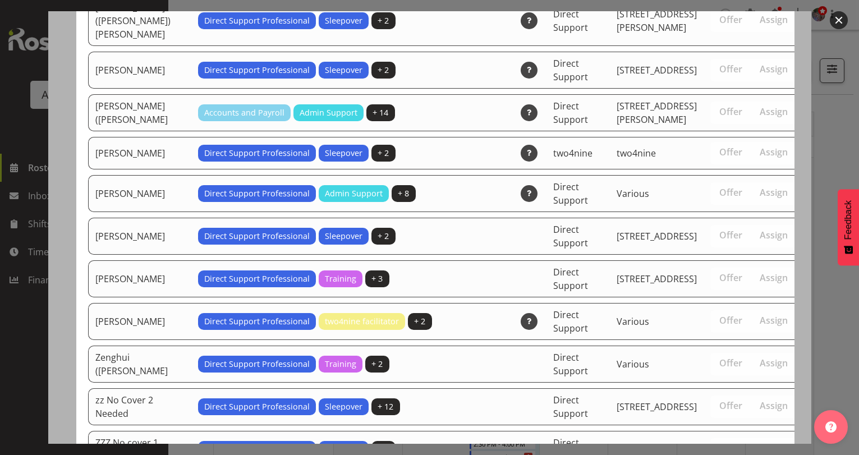
scroll to position [3793, 0]
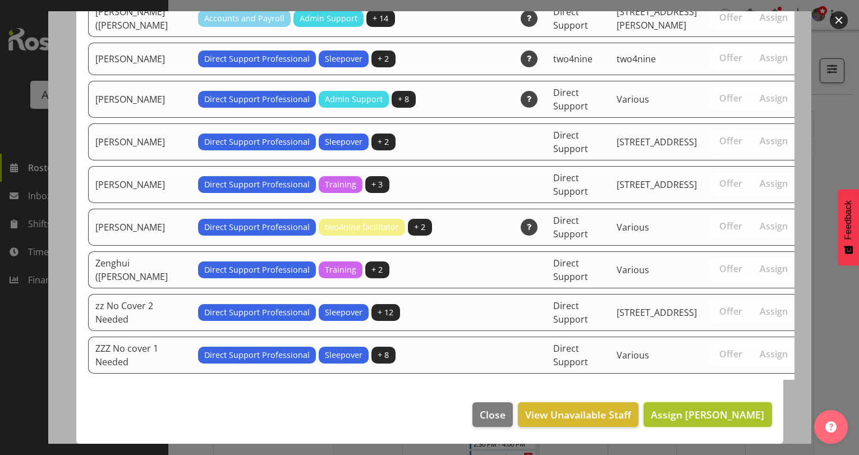
click at [746, 416] on span "Assign [PERSON_NAME]" at bounding box center [706, 414] width 113 height 13
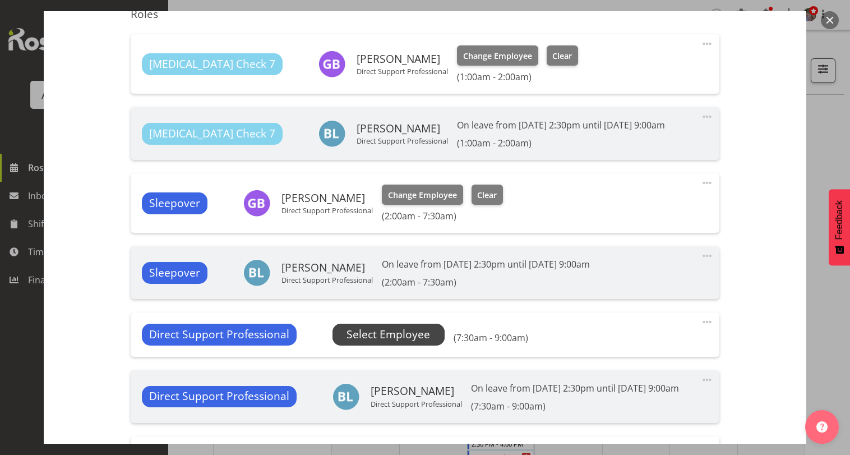
click at [422, 334] on span "Select Employee" at bounding box center [389, 334] width 84 height 16
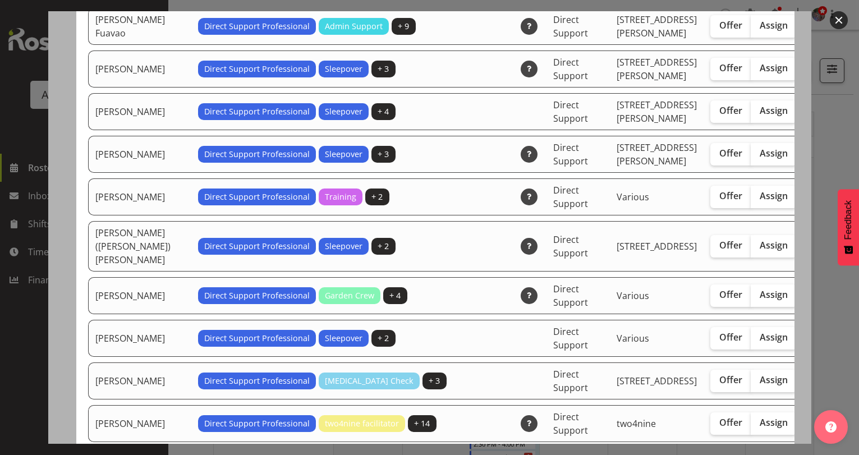
scroll to position [1328, 0]
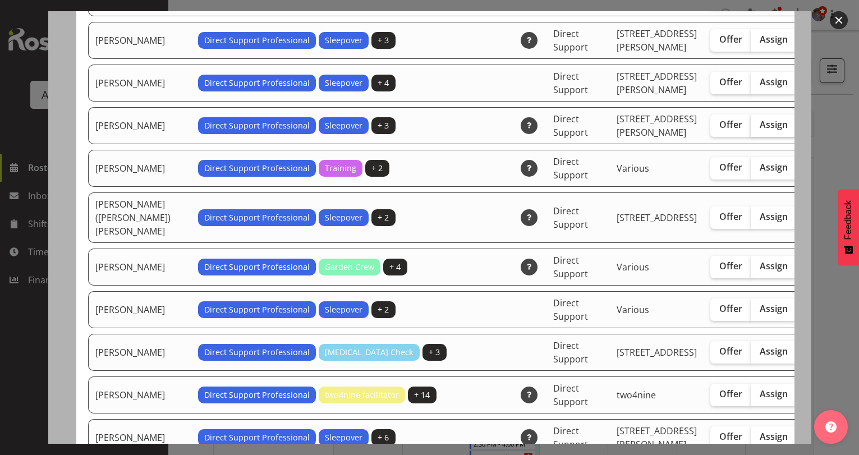
click at [759, 130] on span "Assign" at bounding box center [773, 124] width 28 height 11
click at [750, 128] on input "Assign" at bounding box center [753, 124] width 7 height 7
checkbox input "true"
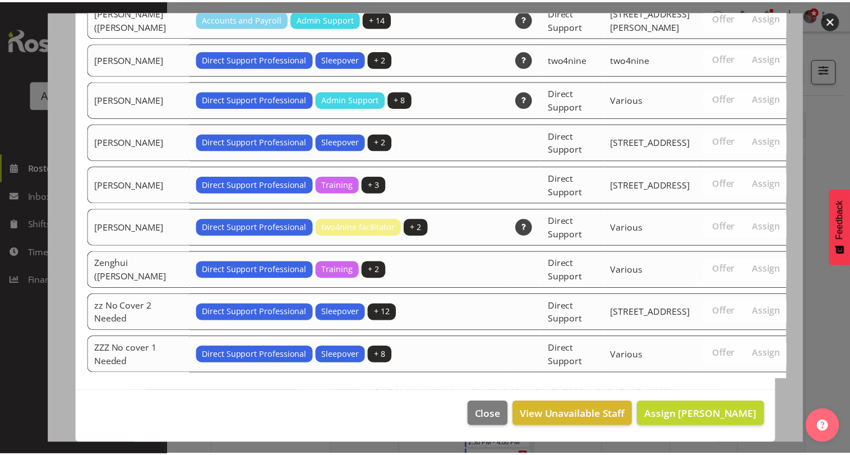
scroll to position [3835, 0]
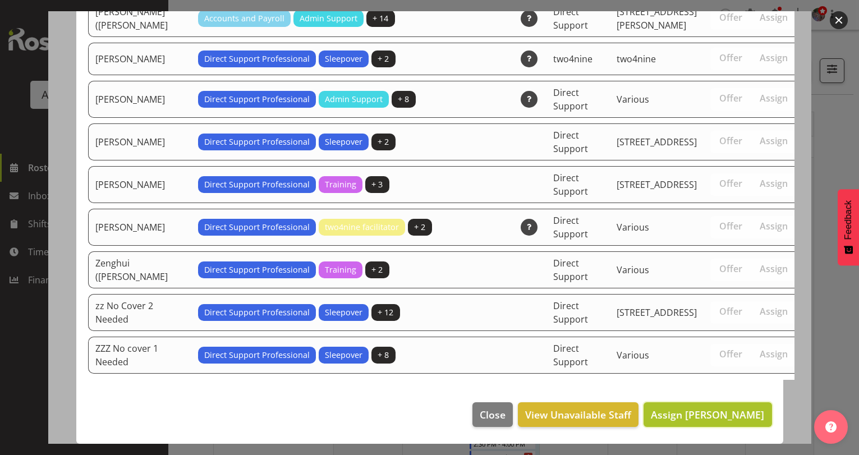
click at [735, 414] on span "Assign [PERSON_NAME]" at bounding box center [706, 414] width 113 height 13
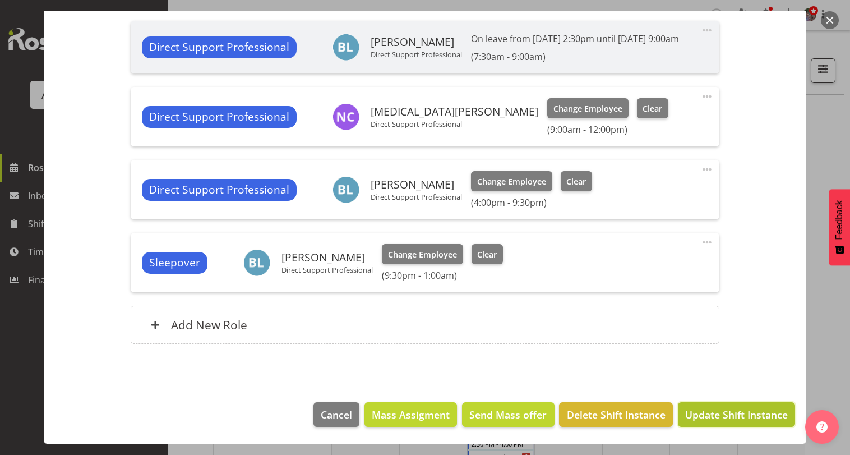
click at [704, 410] on span "Update Shift Instance" at bounding box center [736, 414] width 103 height 15
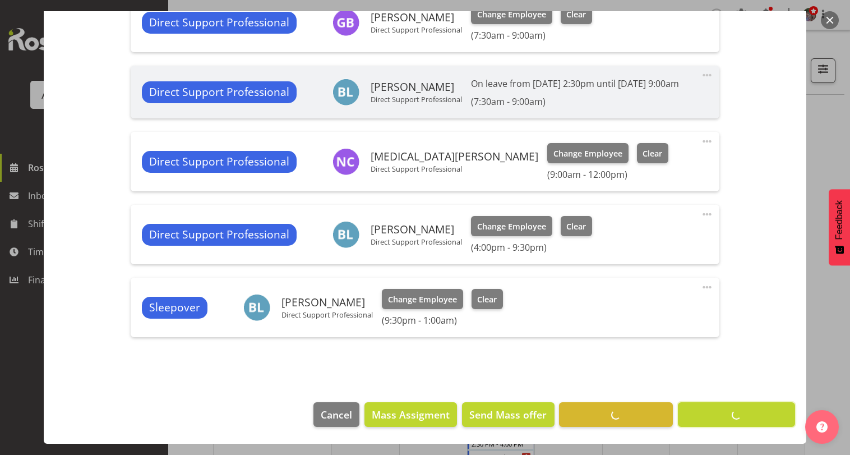
scroll to position [712, 0]
